Goal: Navigation & Orientation: Understand site structure

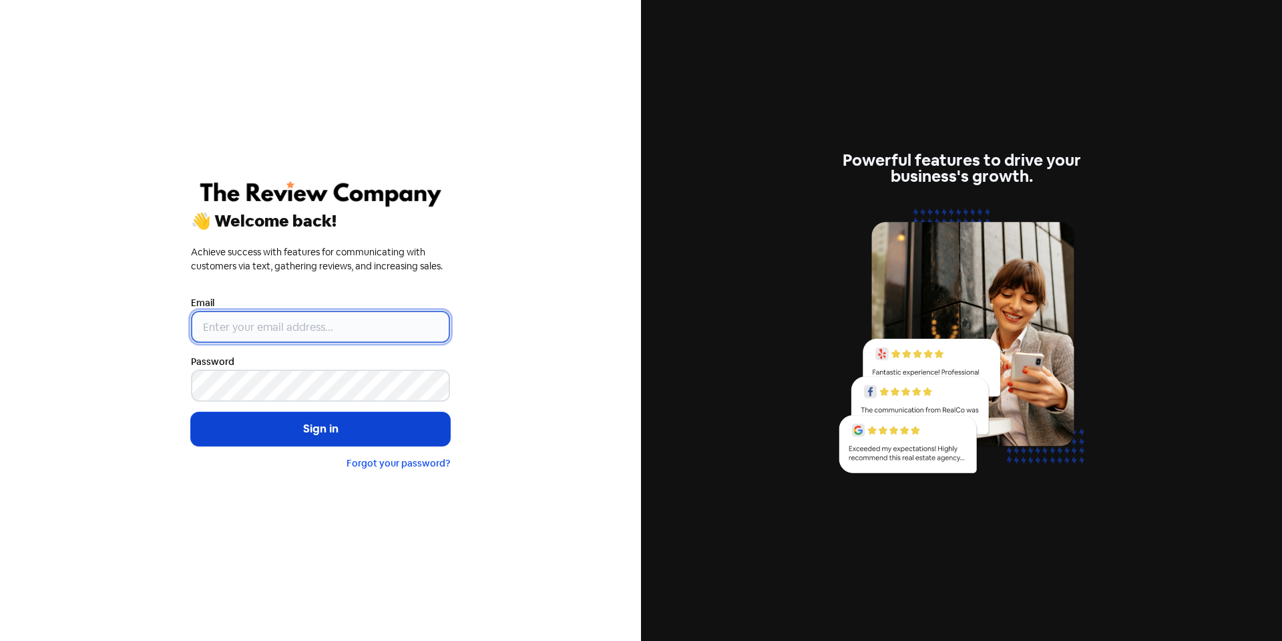
type input "[EMAIL_ADDRESS][DOMAIN_NAME]"
click at [334, 432] on button "Sign in" at bounding box center [320, 428] width 259 height 33
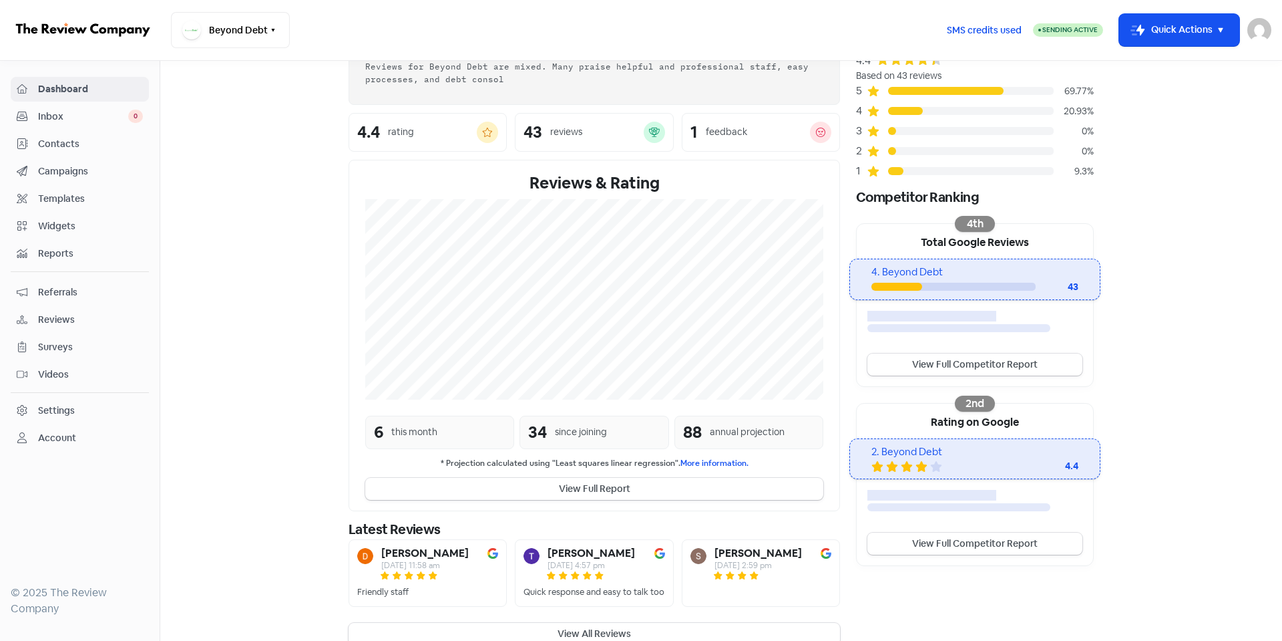
scroll to position [124, 0]
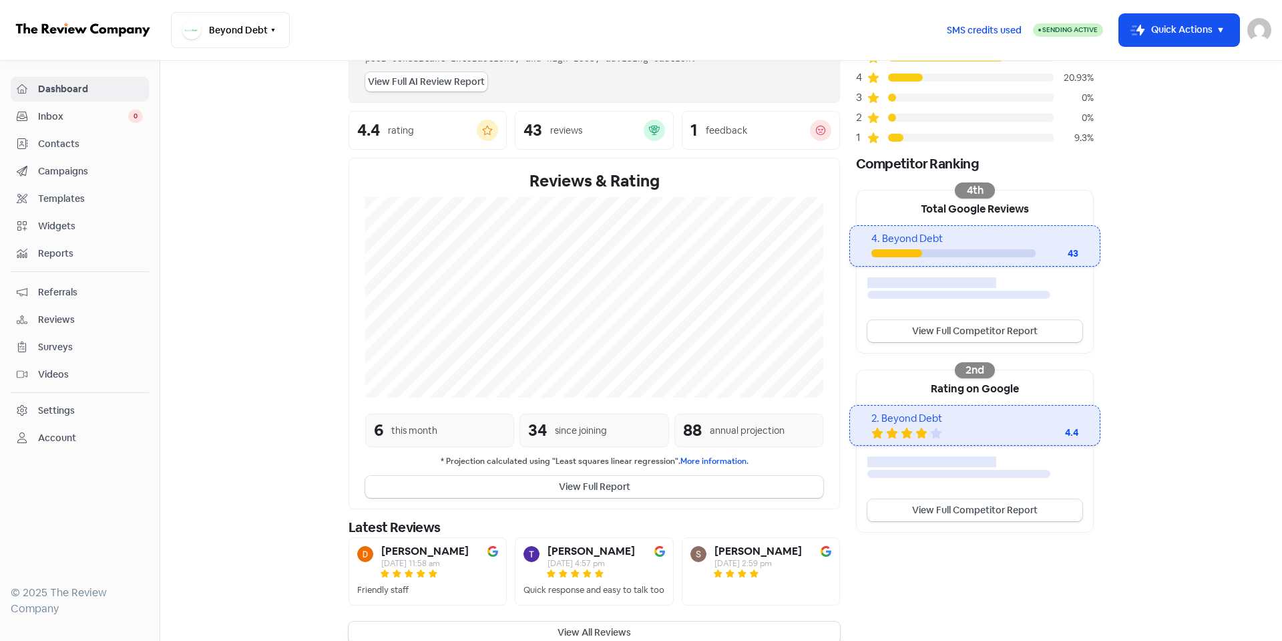
click at [599, 613] on div "[PERSON_NAME] [DATE] 11:58 am Friendly staff [PERSON_NAME] [DATE] 4:57 pm Quick…" at bounding box center [595, 575] width 492 height 76
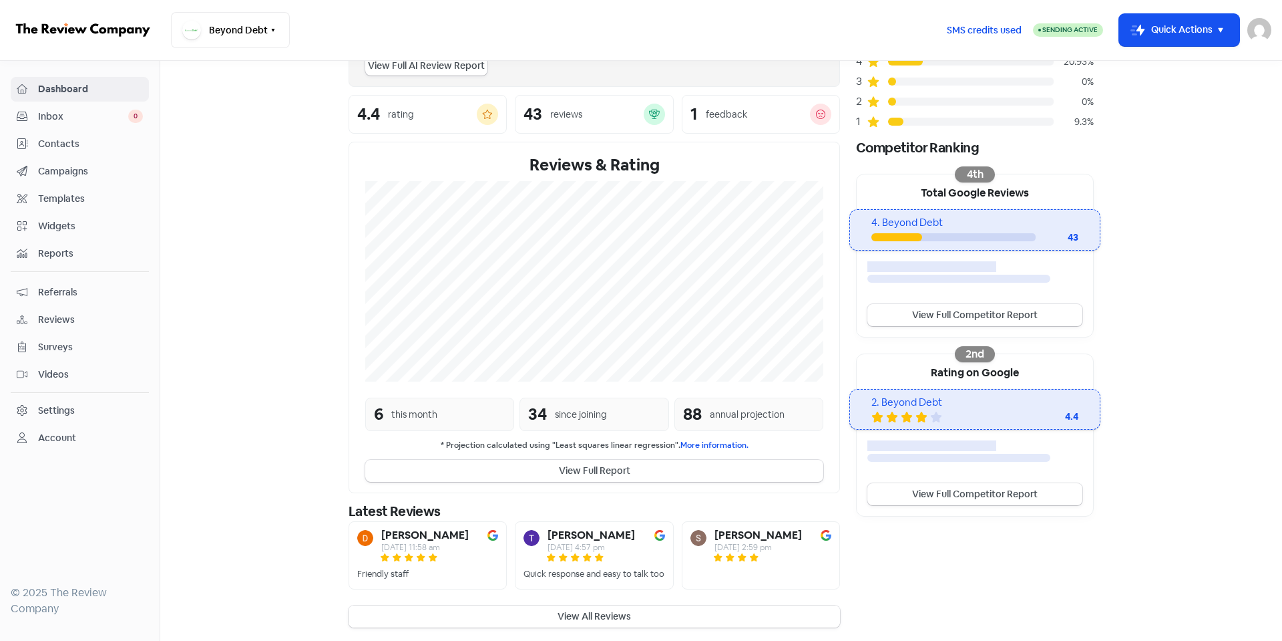
scroll to position [155, 0]
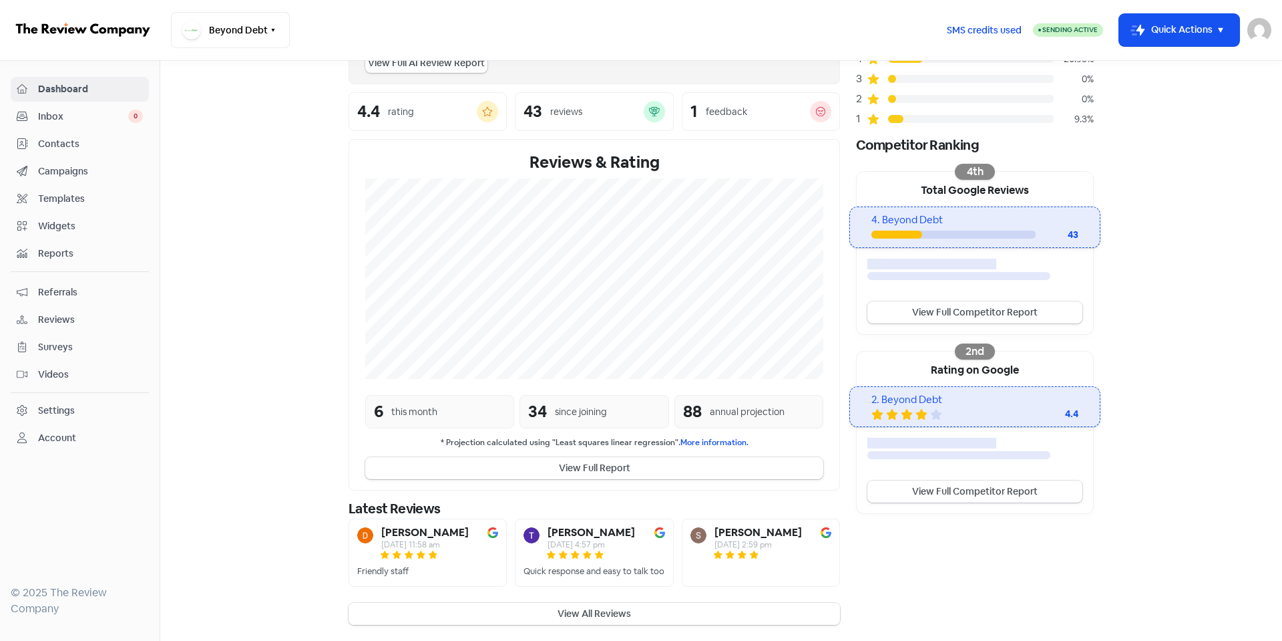
click at [596, 616] on button "View All Reviews" at bounding box center [595, 613] width 492 height 22
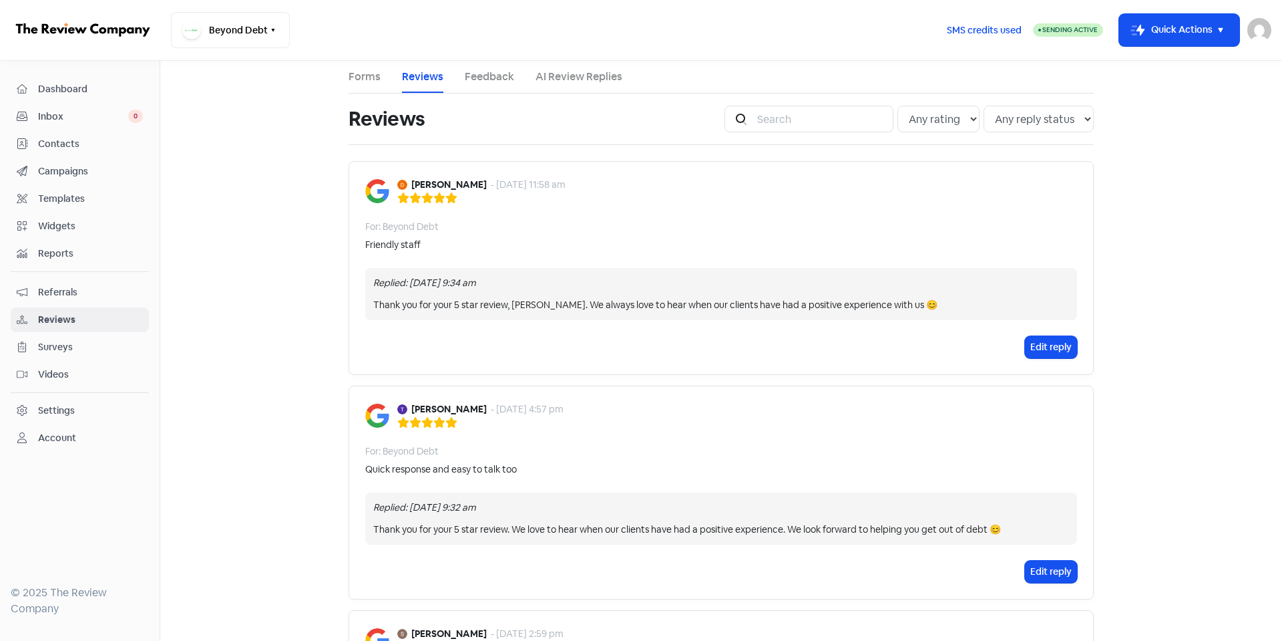
click at [55, 145] on span "Contacts" at bounding box center [90, 144] width 105 height 14
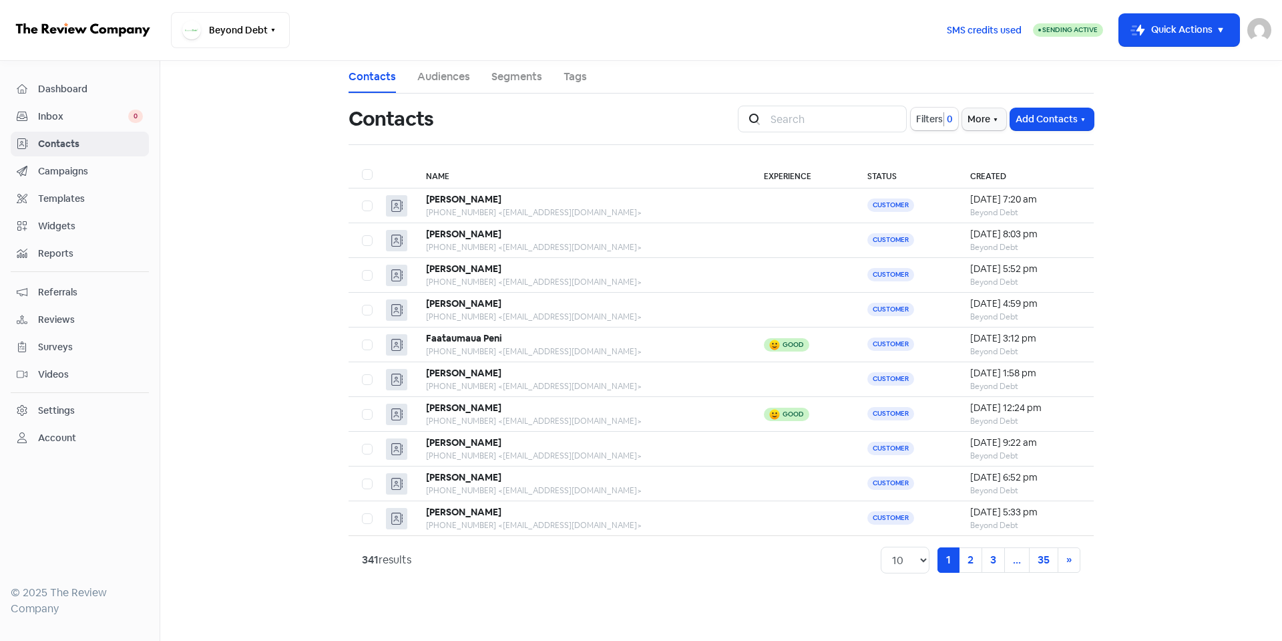
click at [63, 170] on span "Campaigns" at bounding box center [90, 171] width 105 height 14
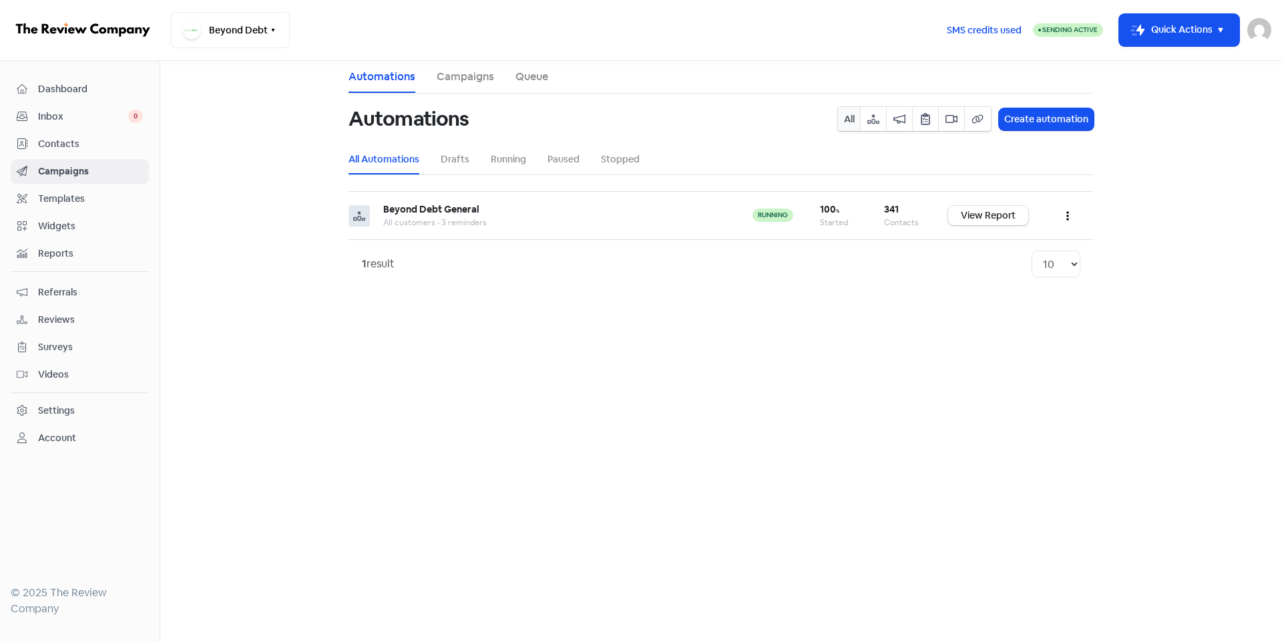
click at [58, 200] on span "Templates" at bounding box center [90, 199] width 105 height 14
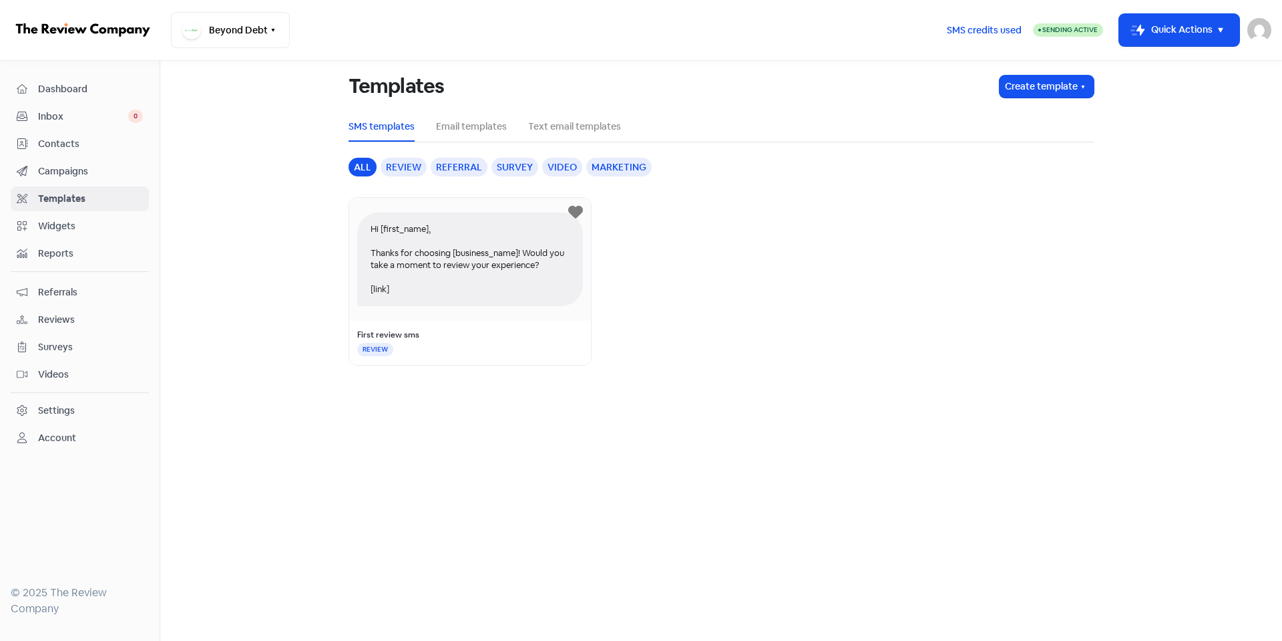
click at [46, 116] on span "Inbox" at bounding box center [83, 117] width 90 height 14
